Goal: Task Accomplishment & Management: Use online tool/utility

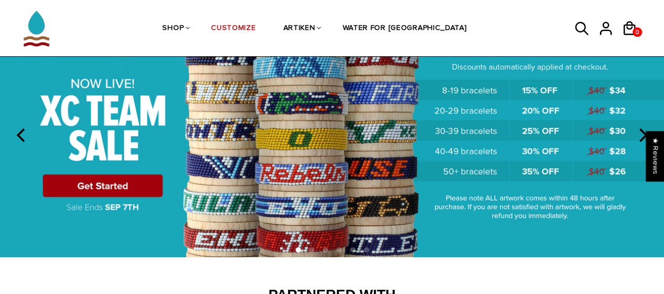
scroll to position [79, 0]
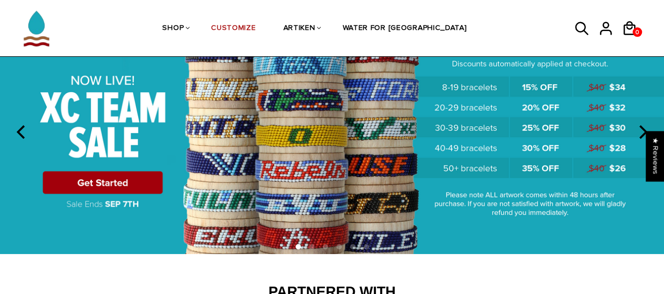
click at [134, 181] on img at bounding box center [332, 130] width 664 height 247
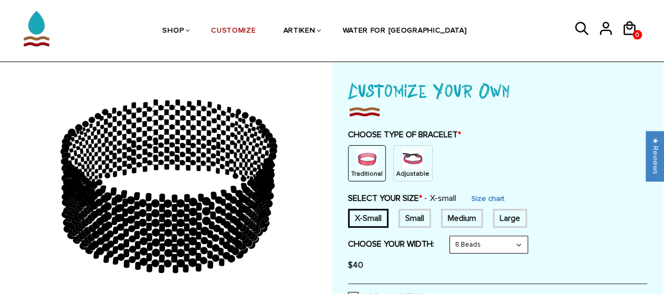
scroll to position [55, 0]
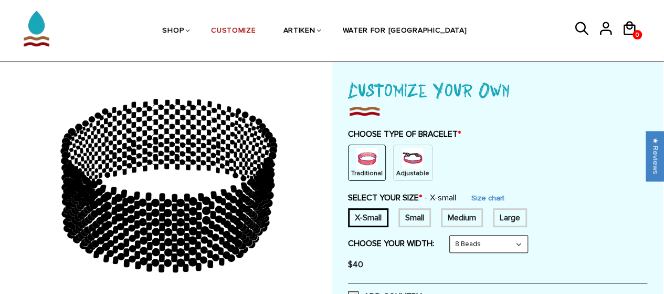
click at [406, 161] on img at bounding box center [412, 158] width 21 height 21
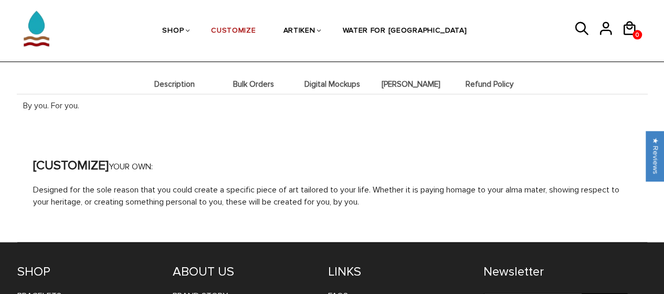
scroll to position [1147, 0]
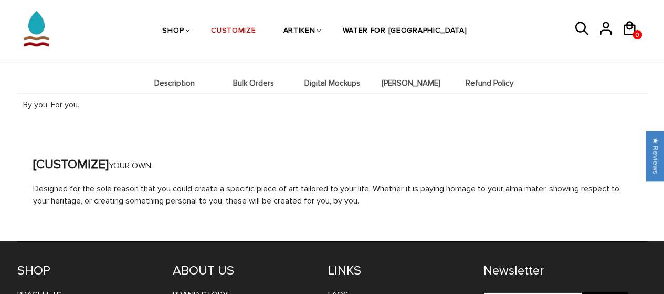
click at [246, 73] on li "Bulk Orders" at bounding box center [253, 82] width 79 height 20
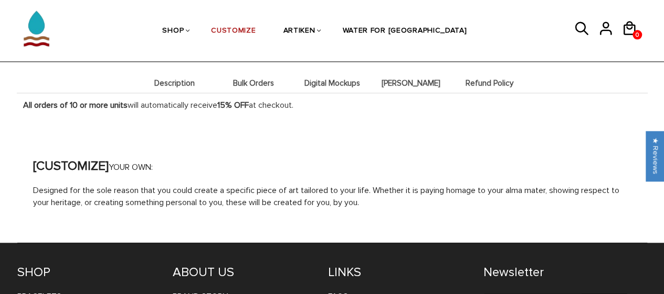
click at [318, 86] on li "Digital Mockups" at bounding box center [332, 82] width 79 height 20
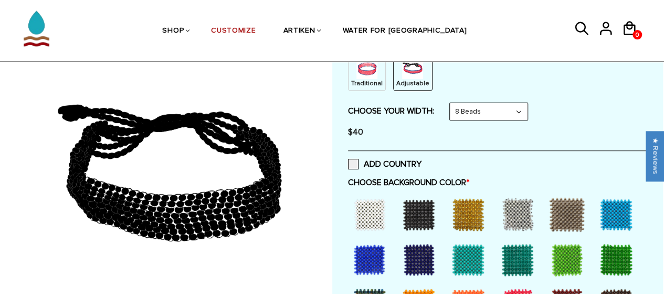
scroll to position [146, 0]
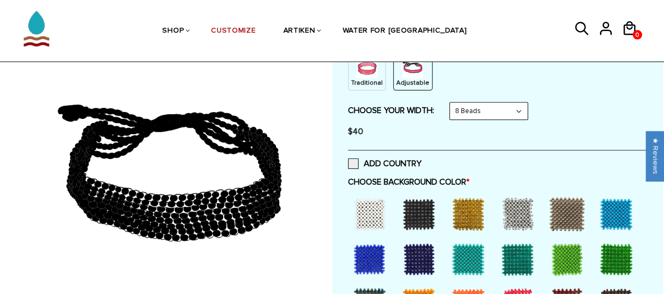
click at [361, 211] on div at bounding box center [370, 214] width 42 height 42
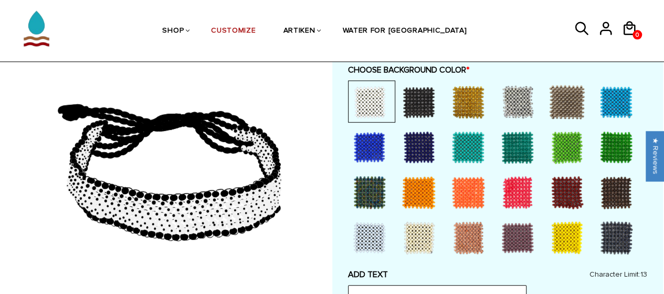
scroll to position [257, 0]
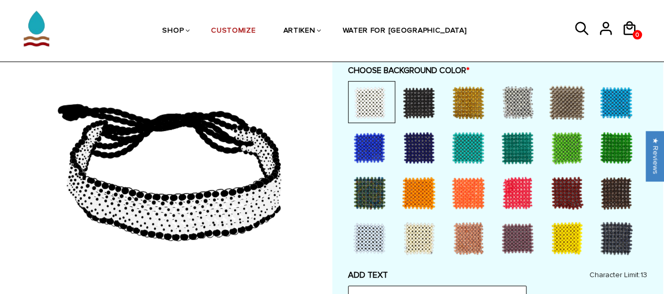
click at [507, 199] on div at bounding box center [518, 193] width 42 height 42
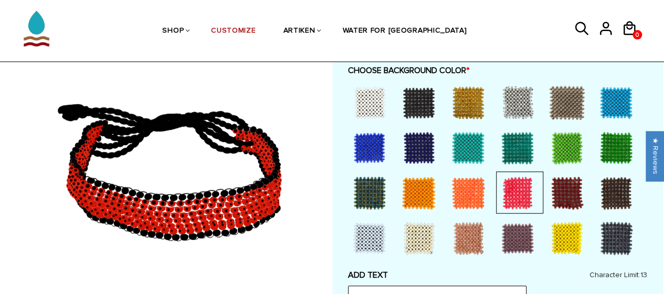
click at [464, 198] on div at bounding box center [469, 193] width 42 height 42
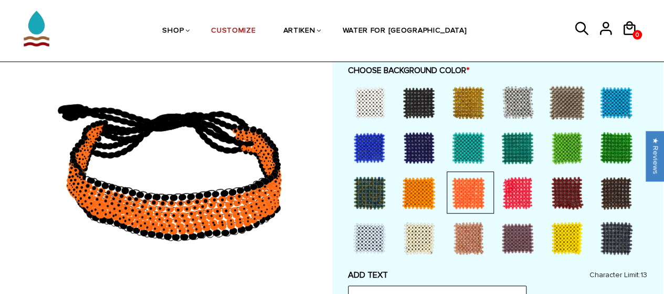
click at [516, 195] on div at bounding box center [518, 193] width 42 height 42
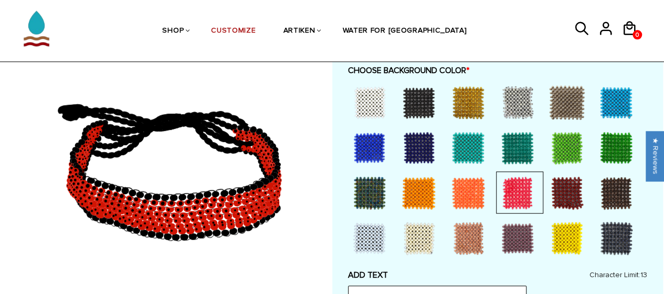
scroll to position [401, 0]
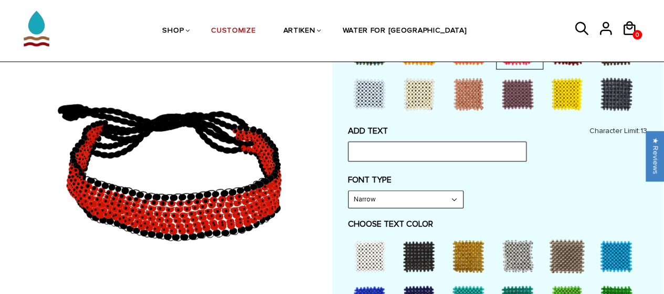
click at [423, 155] on input "text" at bounding box center [437, 151] width 179 height 20
type input "RUN FAST"
click at [399, 201] on select "Narrow Bold" at bounding box center [406, 199] width 115 height 17
click at [514, 192] on div "FONT TYPE Narrow Narrow Bold" at bounding box center [497, 191] width 299 height 34
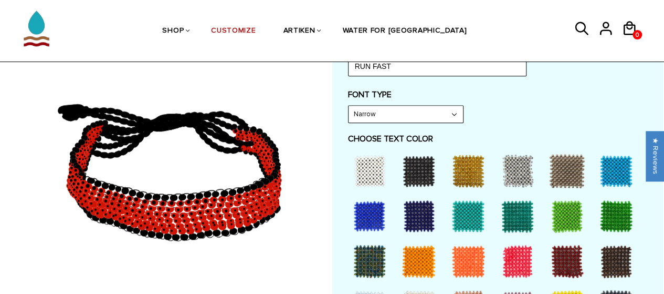
scroll to position [533, 0]
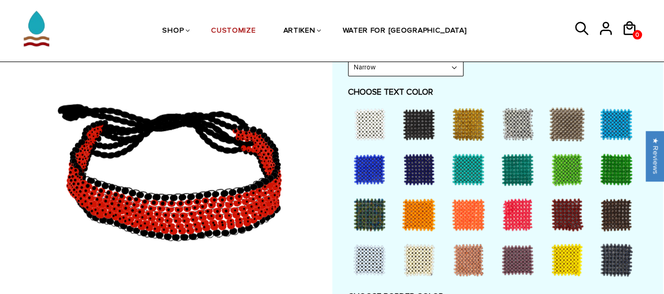
click at [619, 254] on div at bounding box center [617, 259] width 42 height 42
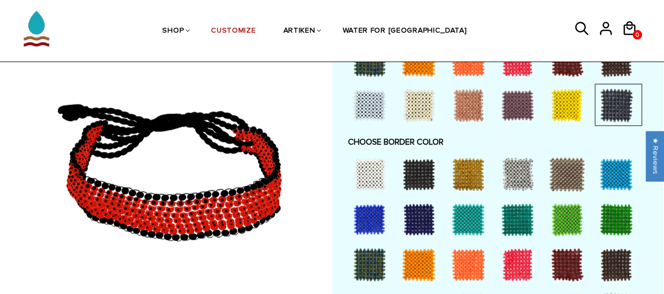
scroll to position [686, 0]
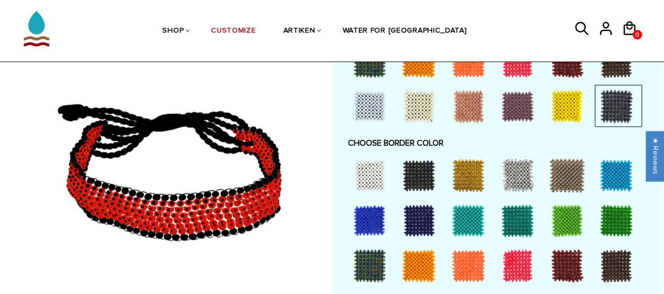
click at [524, 181] on div at bounding box center [518, 175] width 42 height 42
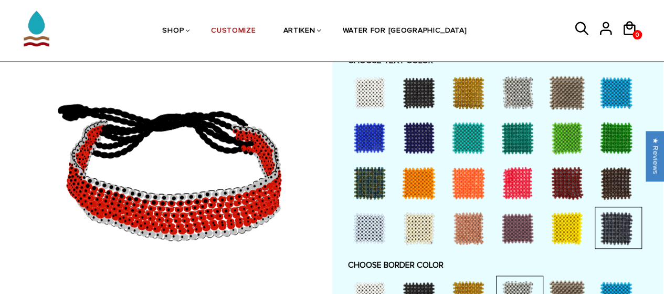
scroll to position [502, 0]
